Goal: Information Seeking & Learning: Learn about a topic

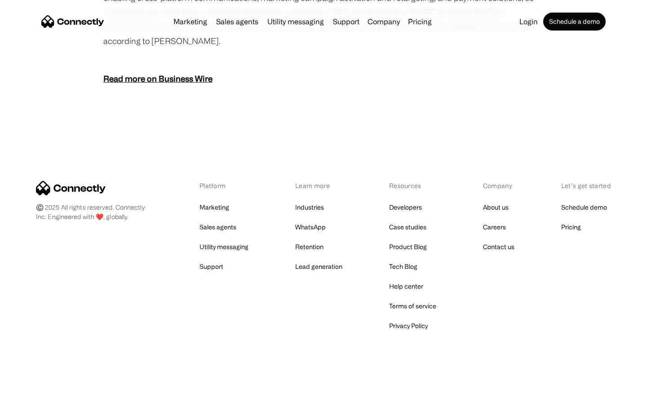
scroll to position [1113, 0]
